Goal: Task Accomplishment & Management: Complete application form

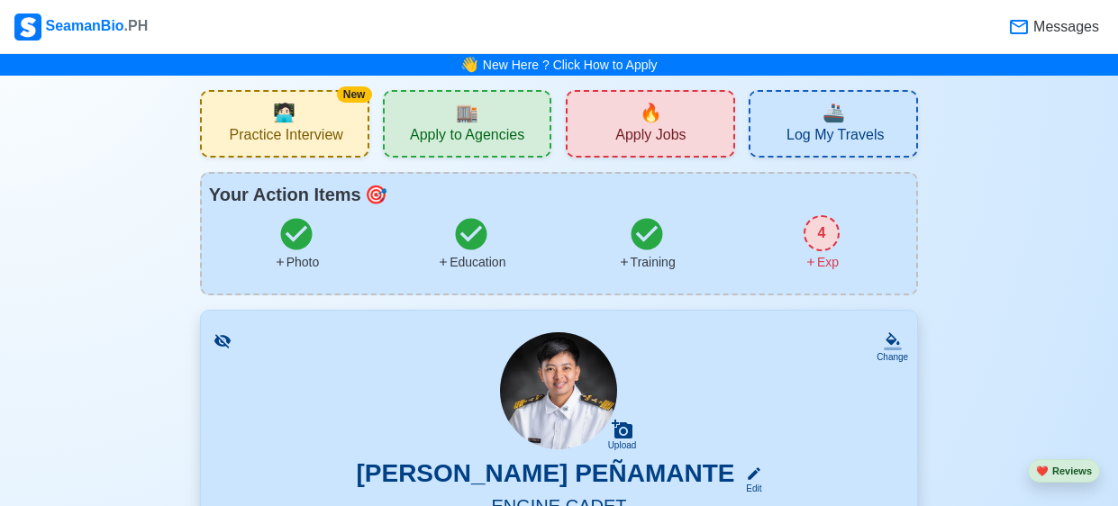
click at [1061, 26] on span "Messages" at bounding box center [1064, 27] width 69 height 22
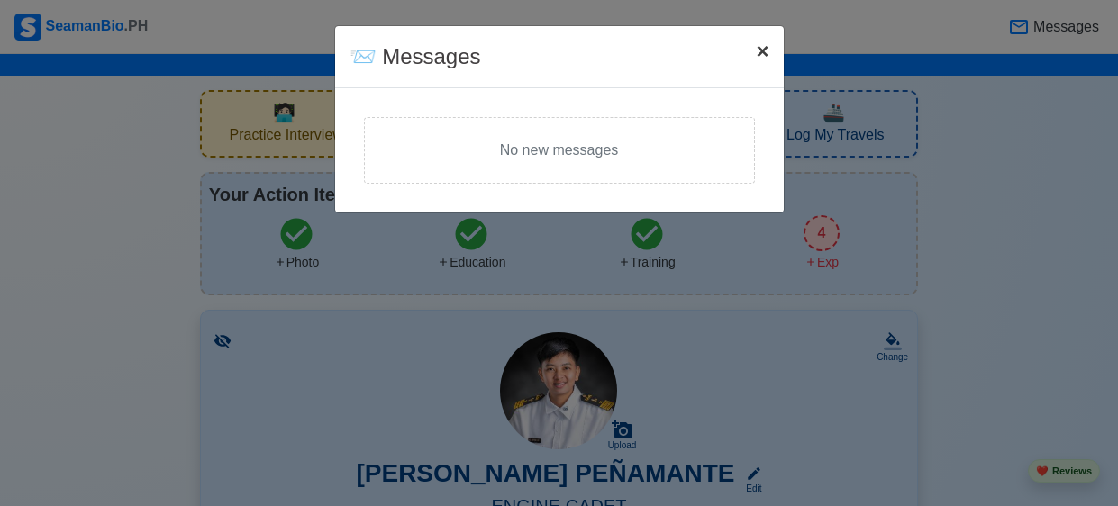
click at [759, 54] on span "×" at bounding box center [762, 51] width 13 height 24
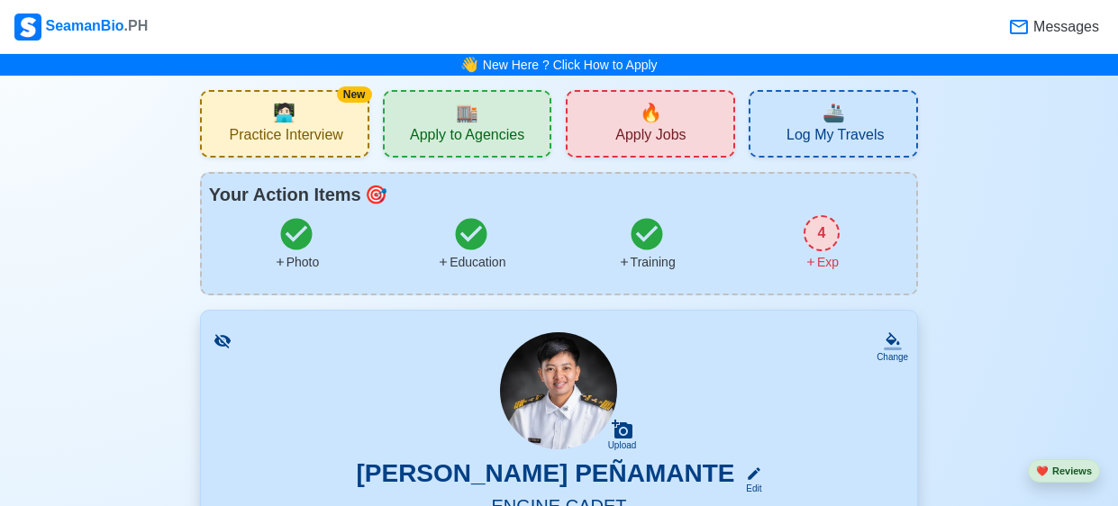
click at [668, 109] on div "🔥 Apply Jobs" at bounding box center [650, 124] width 169 height 68
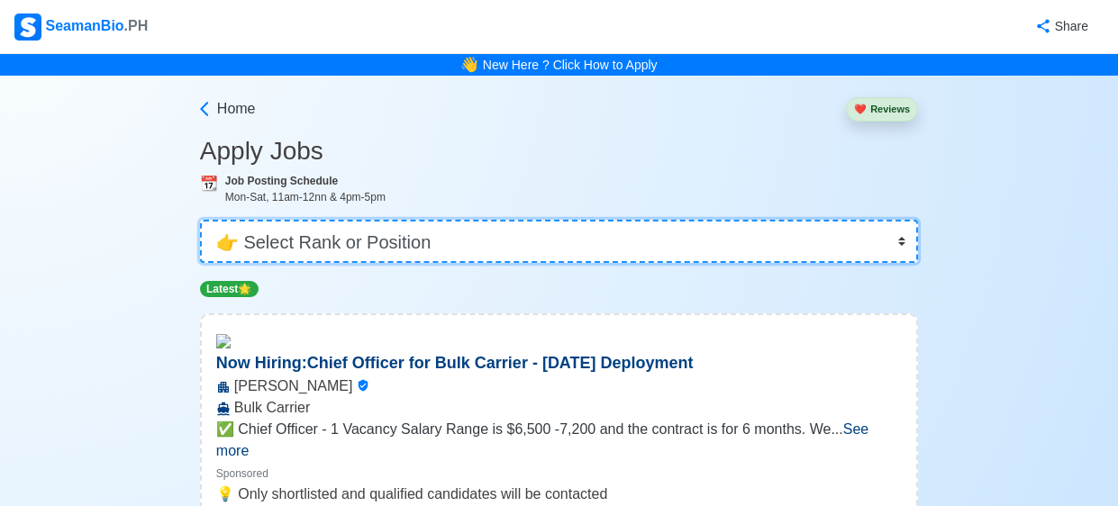
click at [902, 246] on select "👉 Select Rank or Position Master Chief Officer 2nd Officer 3rd Officer Junior O…" at bounding box center [559, 241] width 718 height 43
select select "Cadet"
click at [200, 220] on select "👉 Select Rank or Position Master Chief Officer 2nd Officer 3rd Officer Junior O…" at bounding box center [559, 241] width 718 height 43
